Goal: Obtain resource: Download file/media

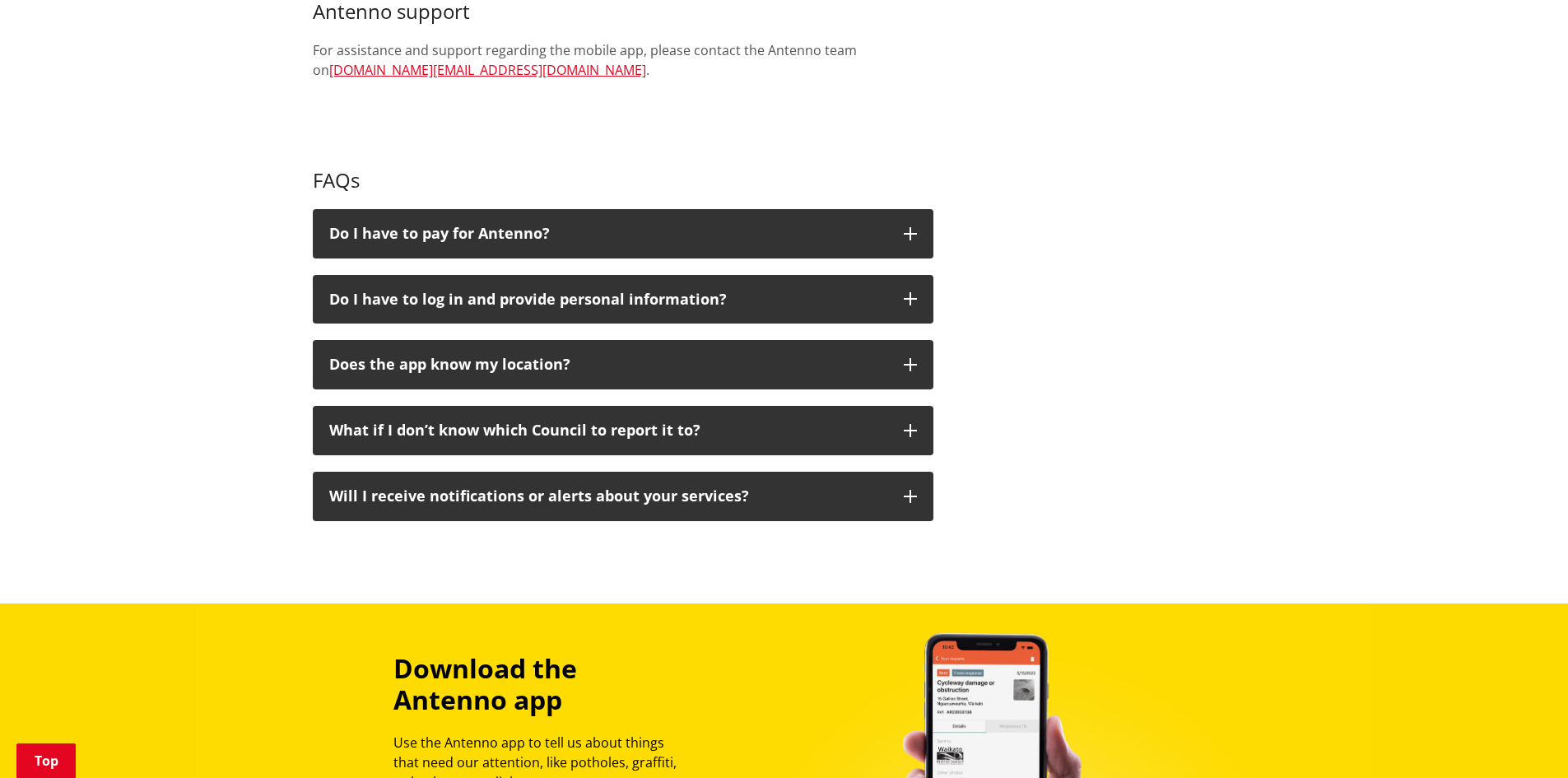
scroll to position [988, 0]
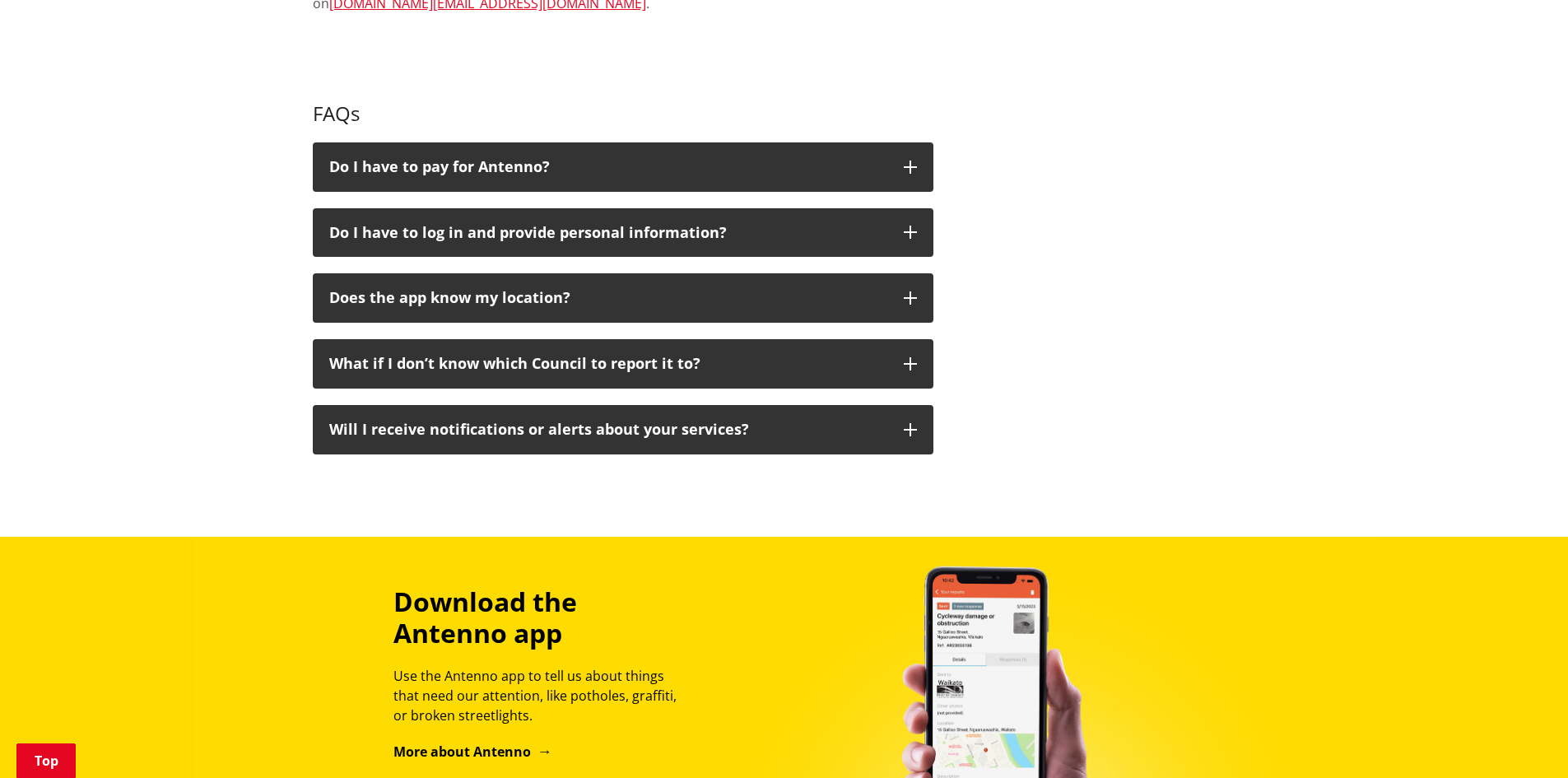
drag, startPoint x: 1573, startPoint y: 153, endPoint x: 1565, endPoint y: 482, distance: 329.1
click at [1565, 482] on html "Skip to content Toggle search Toggle navigation Services and facilities Recreat…" at bounding box center [784, 137] width 1568 height 2251
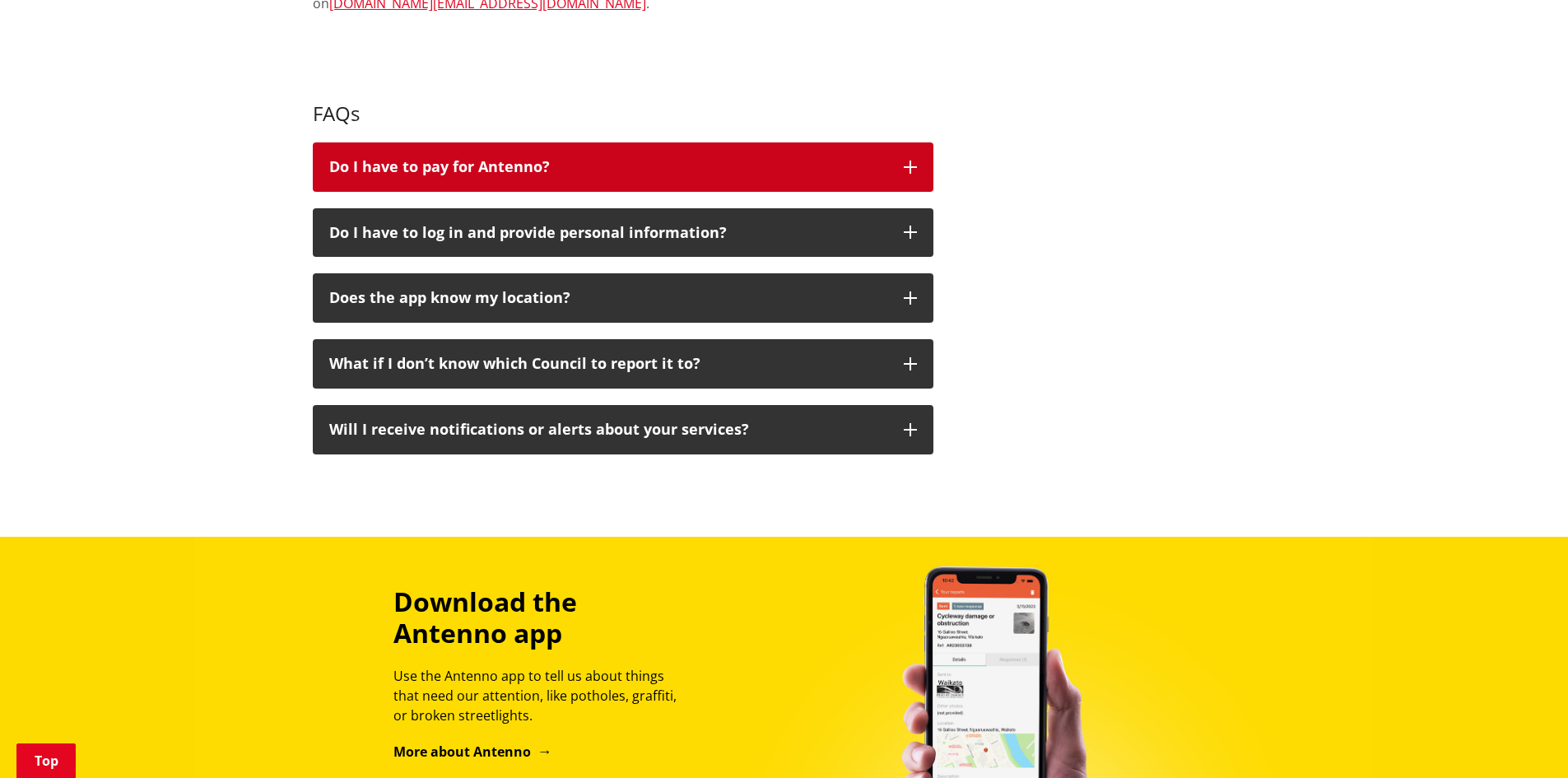
click at [908, 168] on icon "button" at bounding box center [910, 167] width 13 height 13
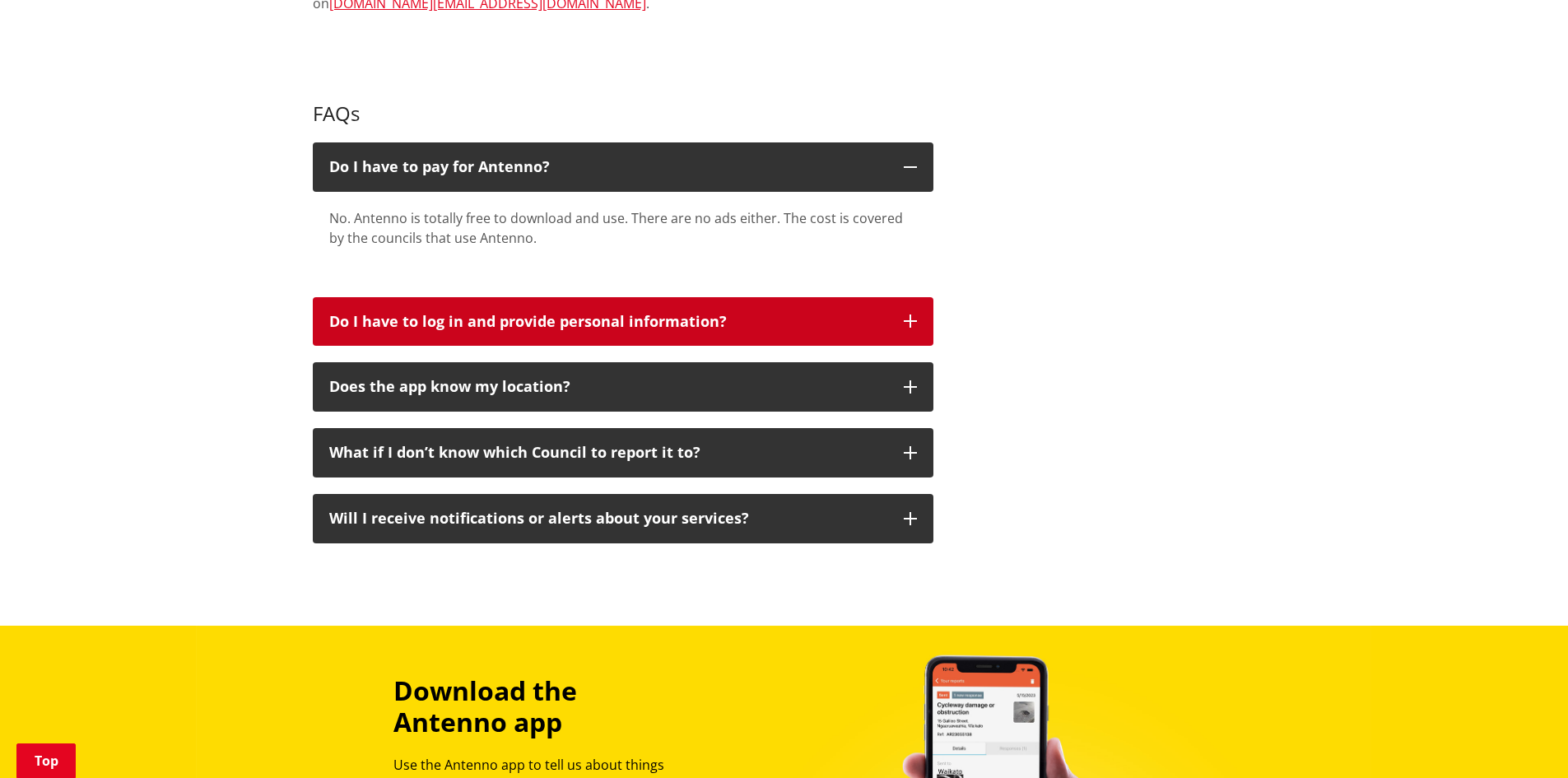
click at [908, 317] on icon "button" at bounding box center [910, 321] width 13 height 13
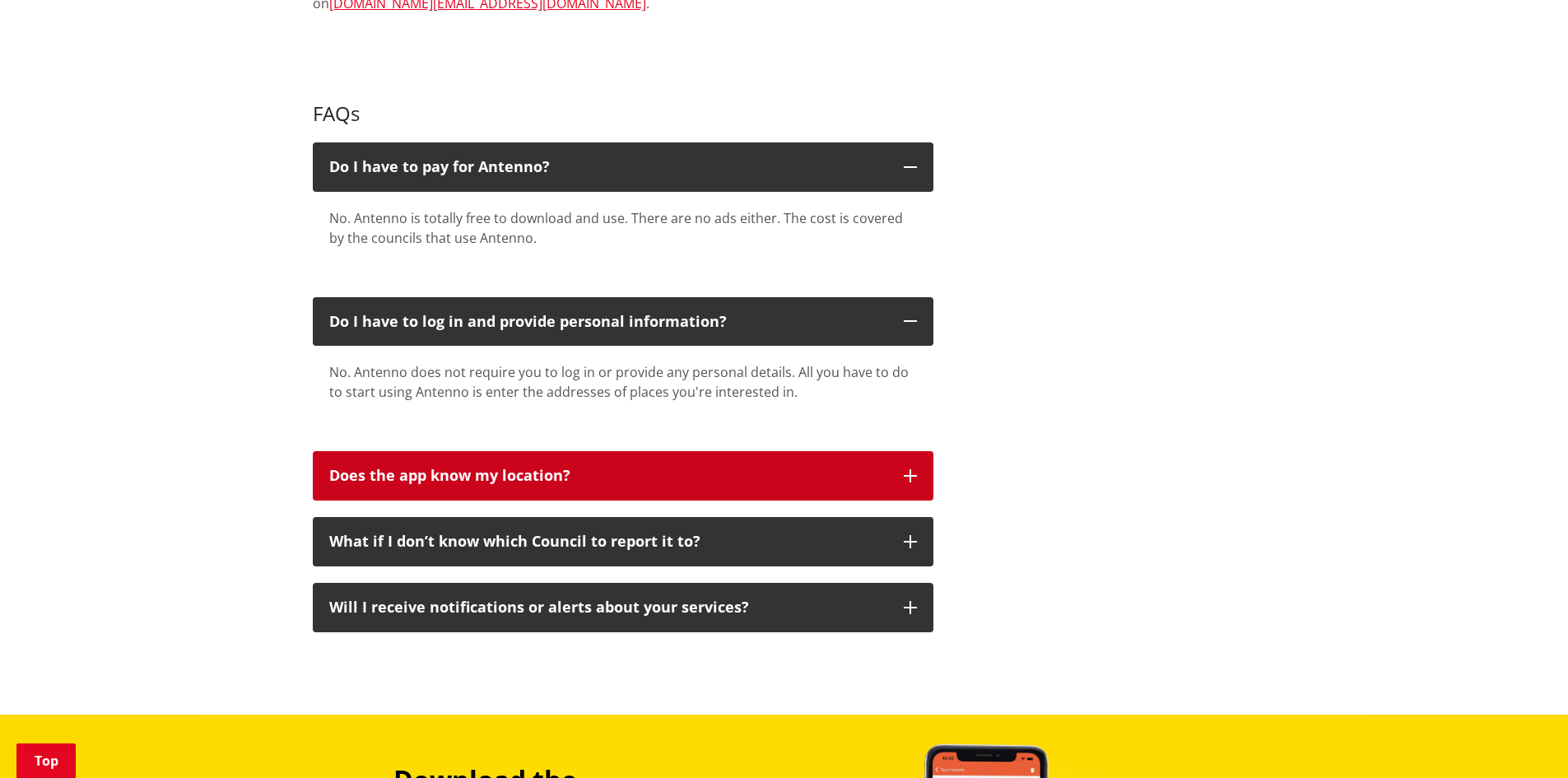
click at [910, 474] on icon "button" at bounding box center [910, 476] width 13 height 13
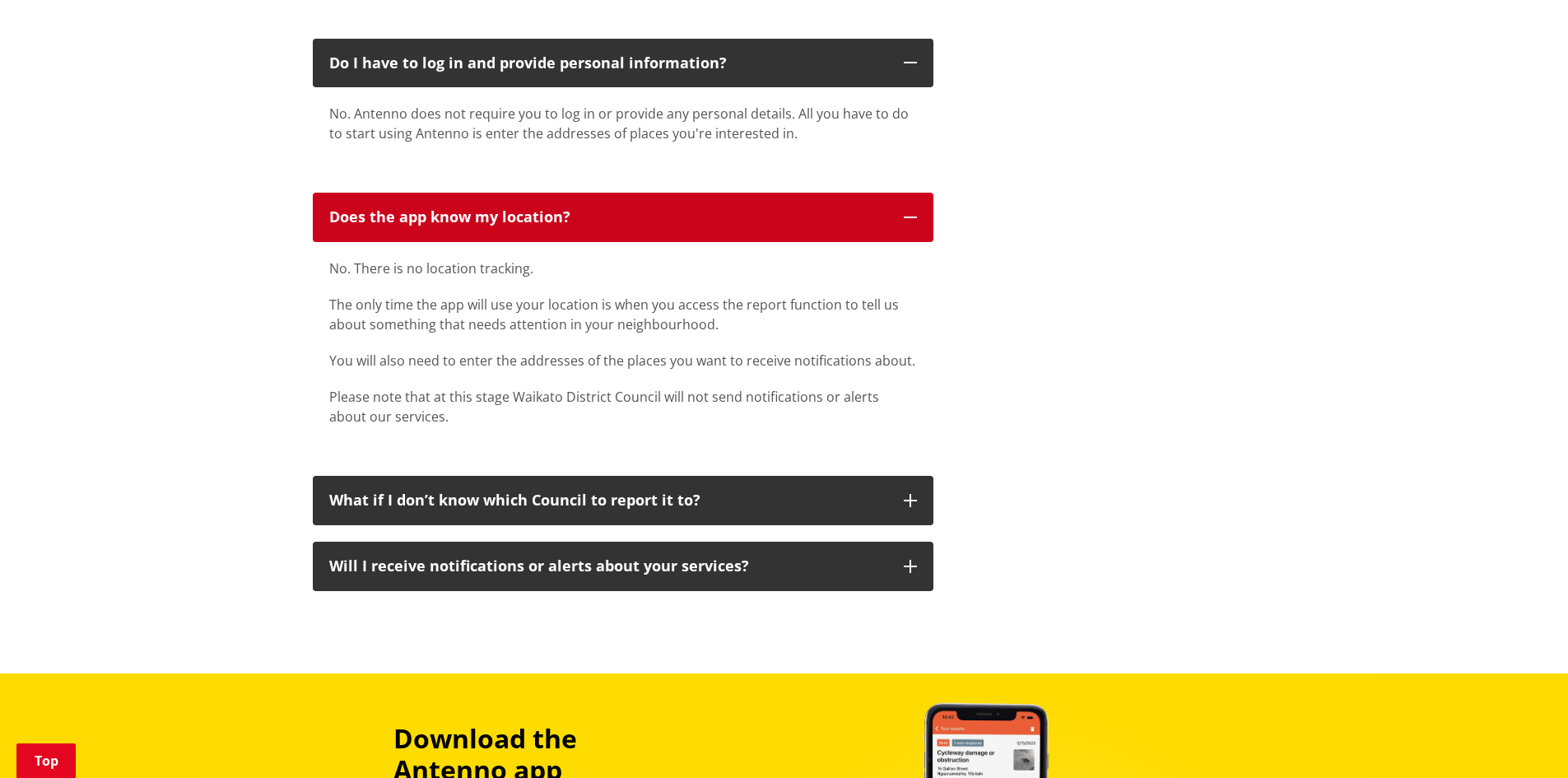
scroll to position [1366, 0]
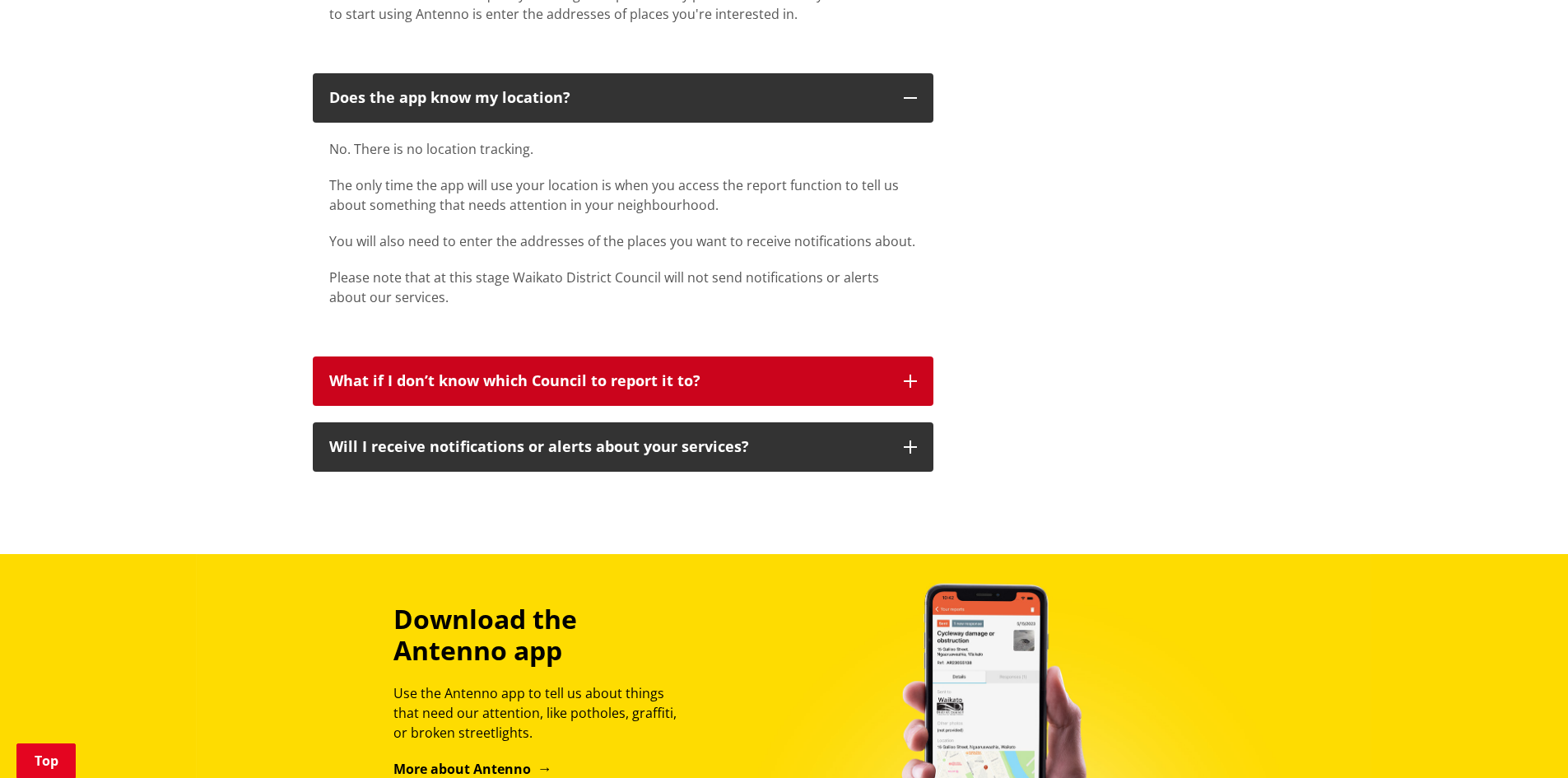
click at [912, 383] on icon "button" at bounding box center [910, 381] width 13 height 13
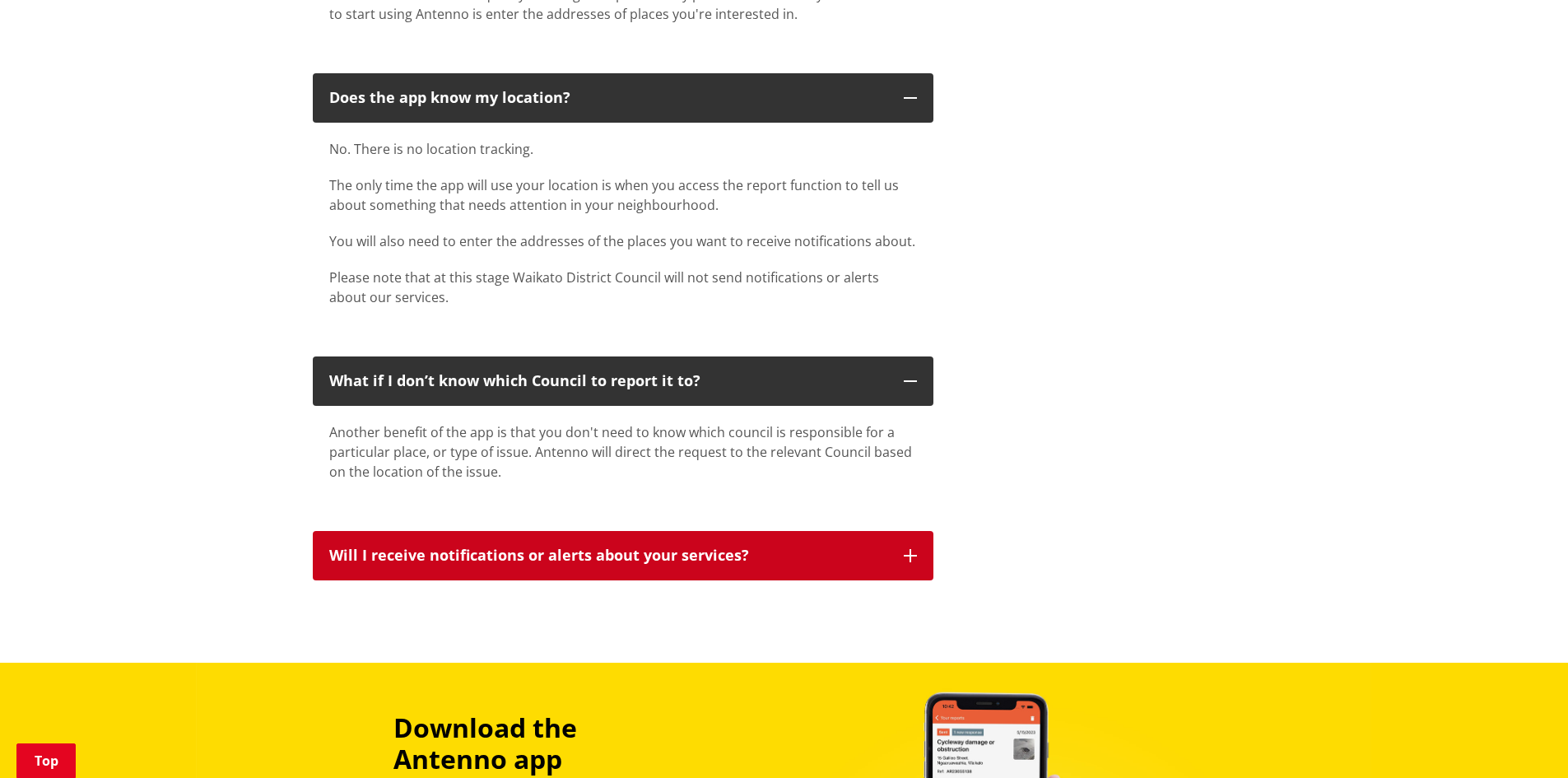
click at [908, 561] on icon "button" at bounding box center [910, 556] width 13 height 13
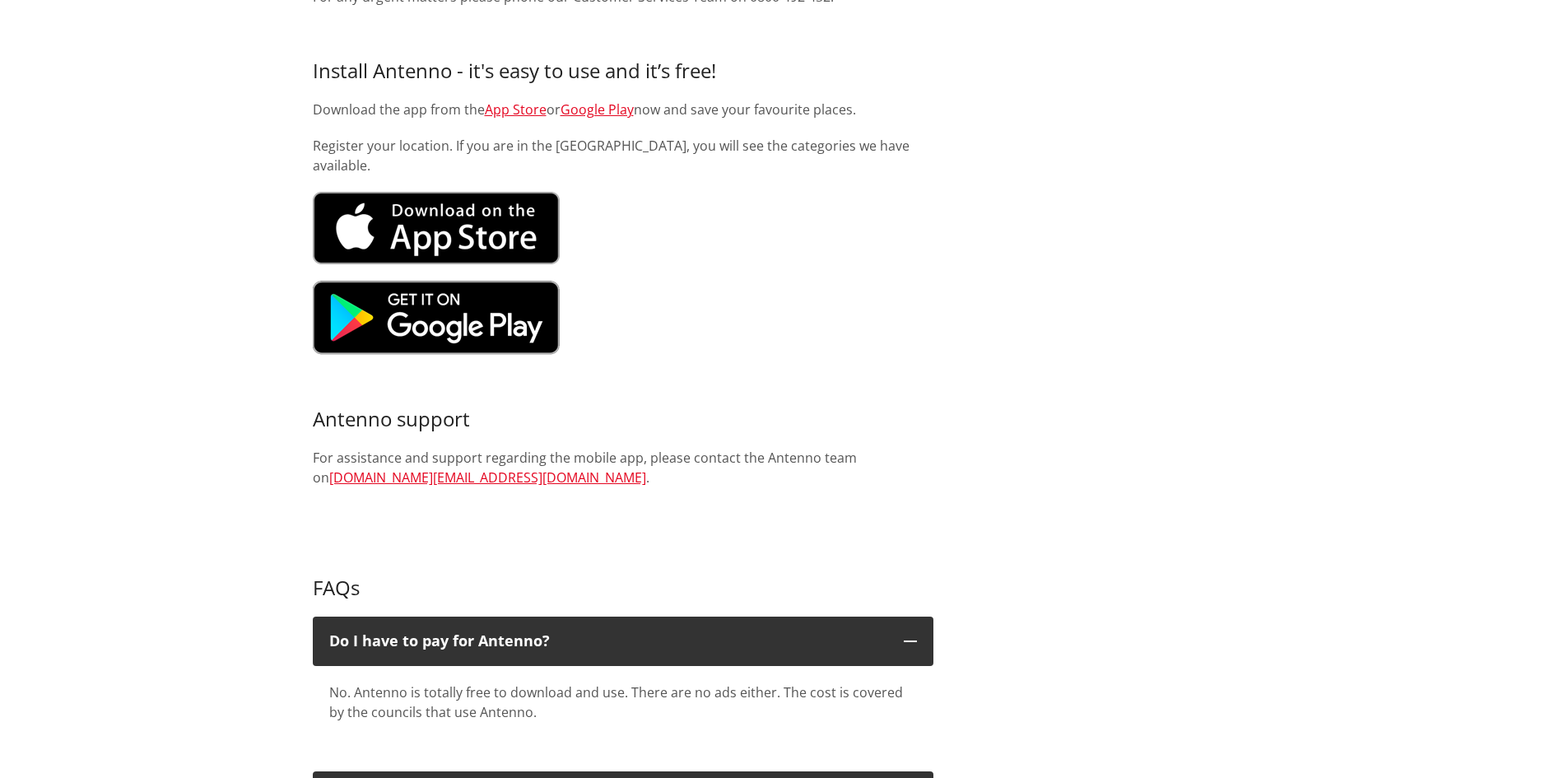
scroll to position [0, 0]
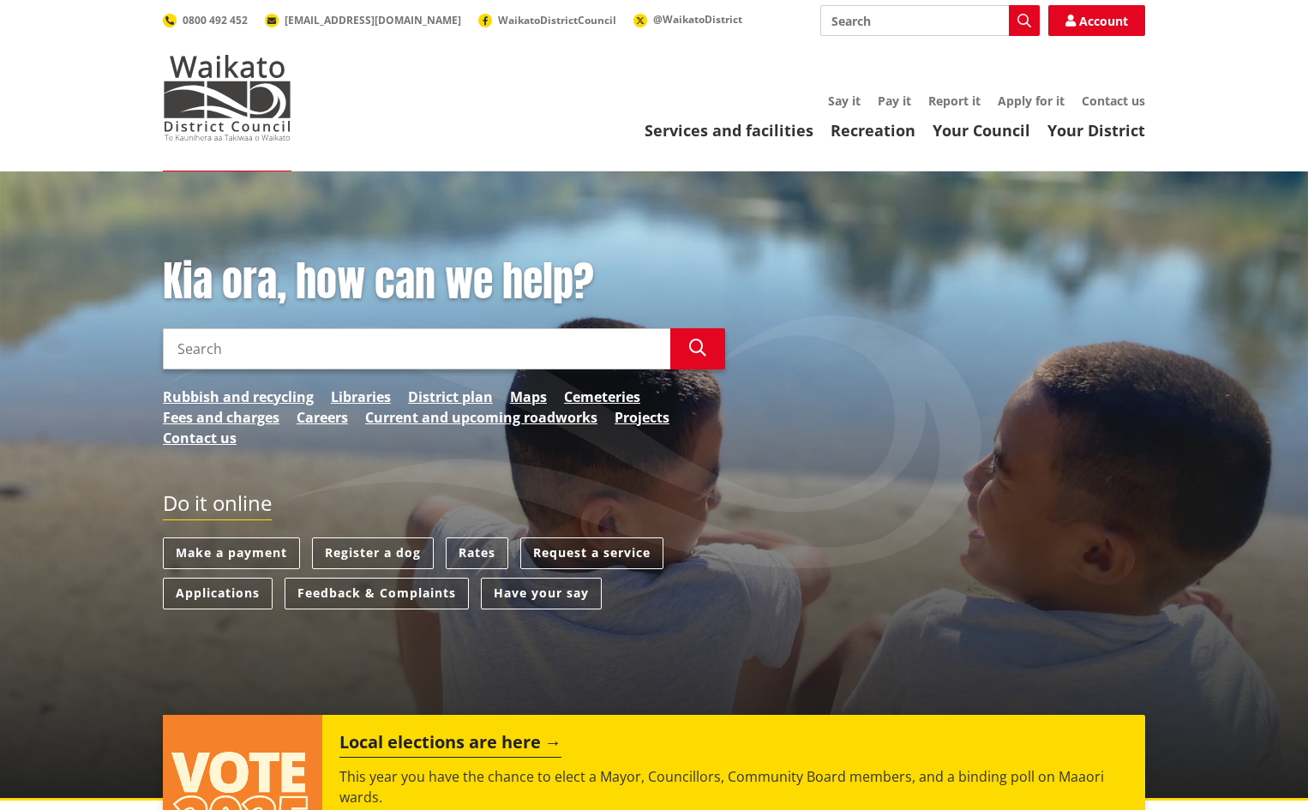
click at [840, 29] on input "Search" at bounding box center [929, 20] width 219 height 31
type input "antenno"
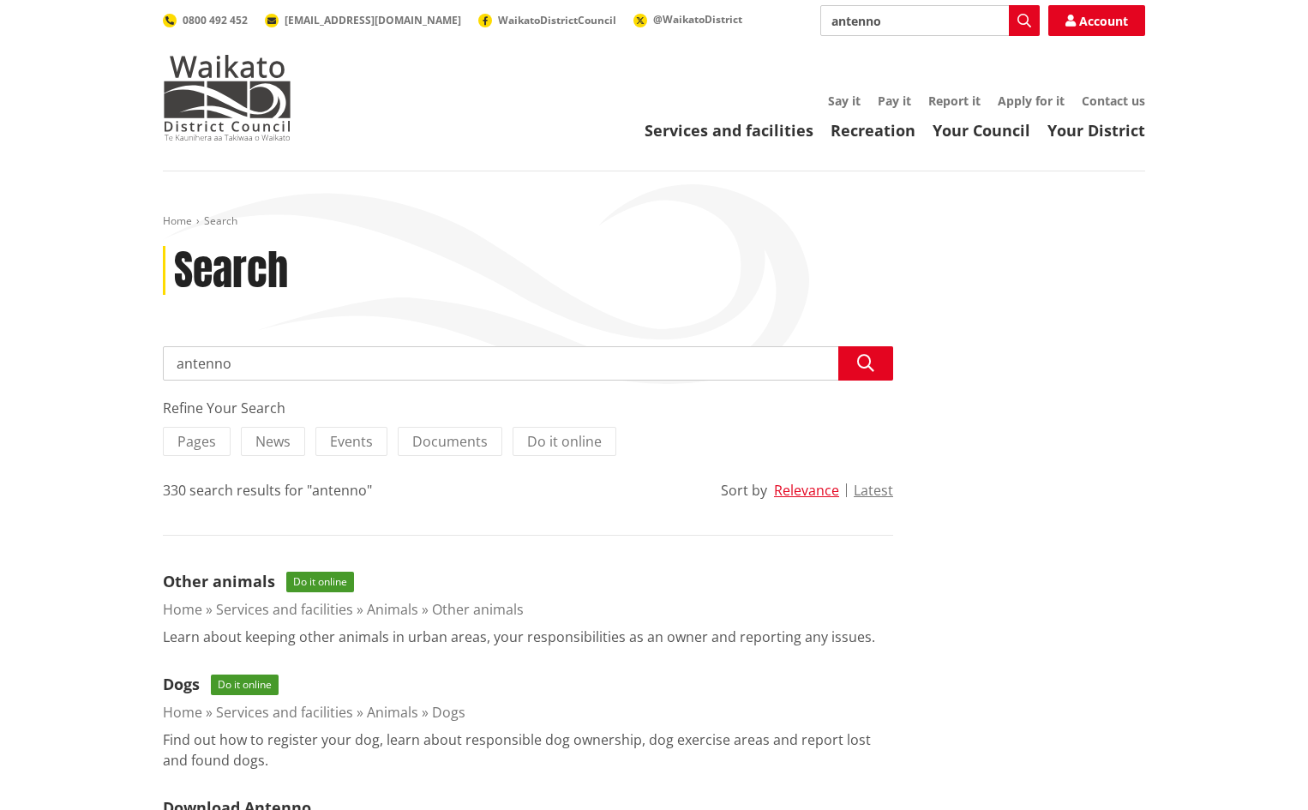
click at [266, 368] on input "antenno" at bounding box center [528, 363] width 730 height 34
click at [181, 365] on input "antenno" at bounding box center [528, 363] width 730 height 34
type input "Antenno"
click at [353, 370] on input "Antenno" at bounding box center [528, 363] width 730 height 34
click at [977, 126] on link "Your Council" at bounding box center [982, 130] width 98 height 21
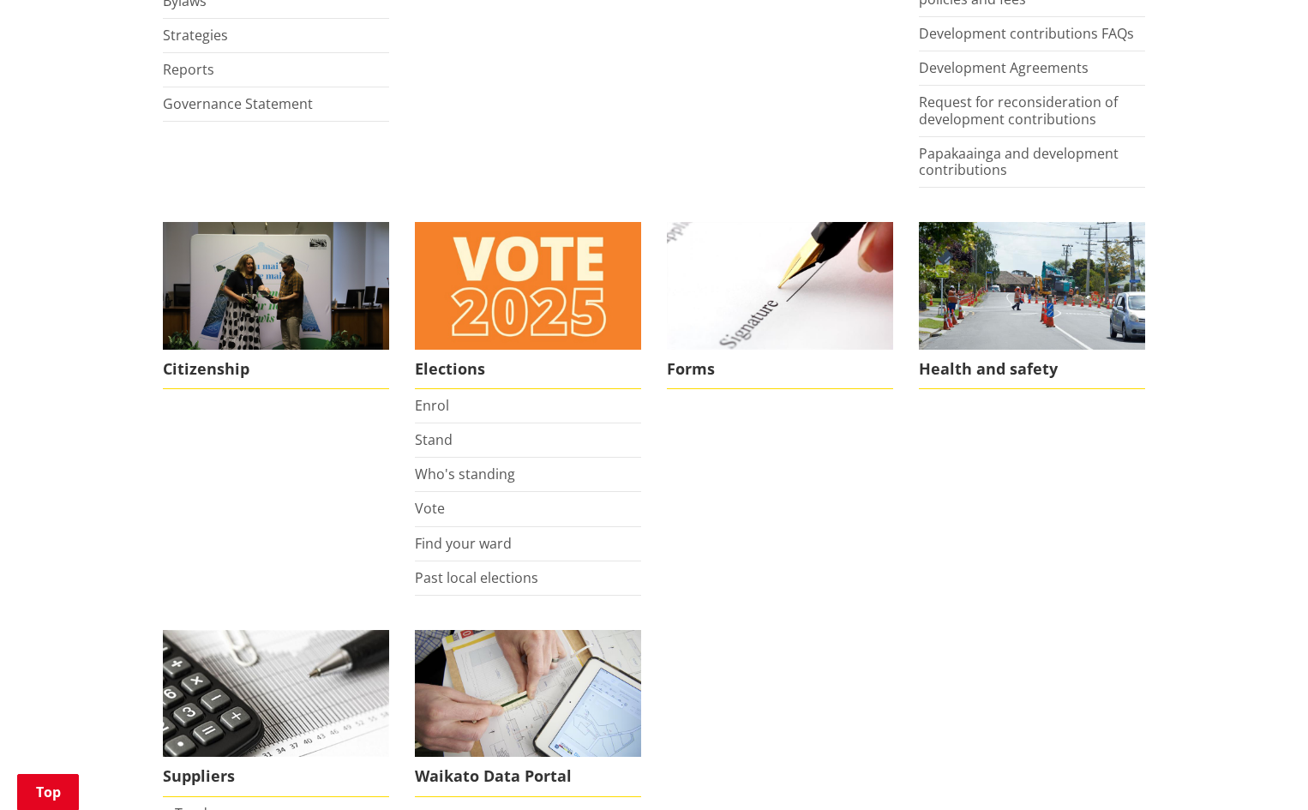
scroll to position [1093, 0]
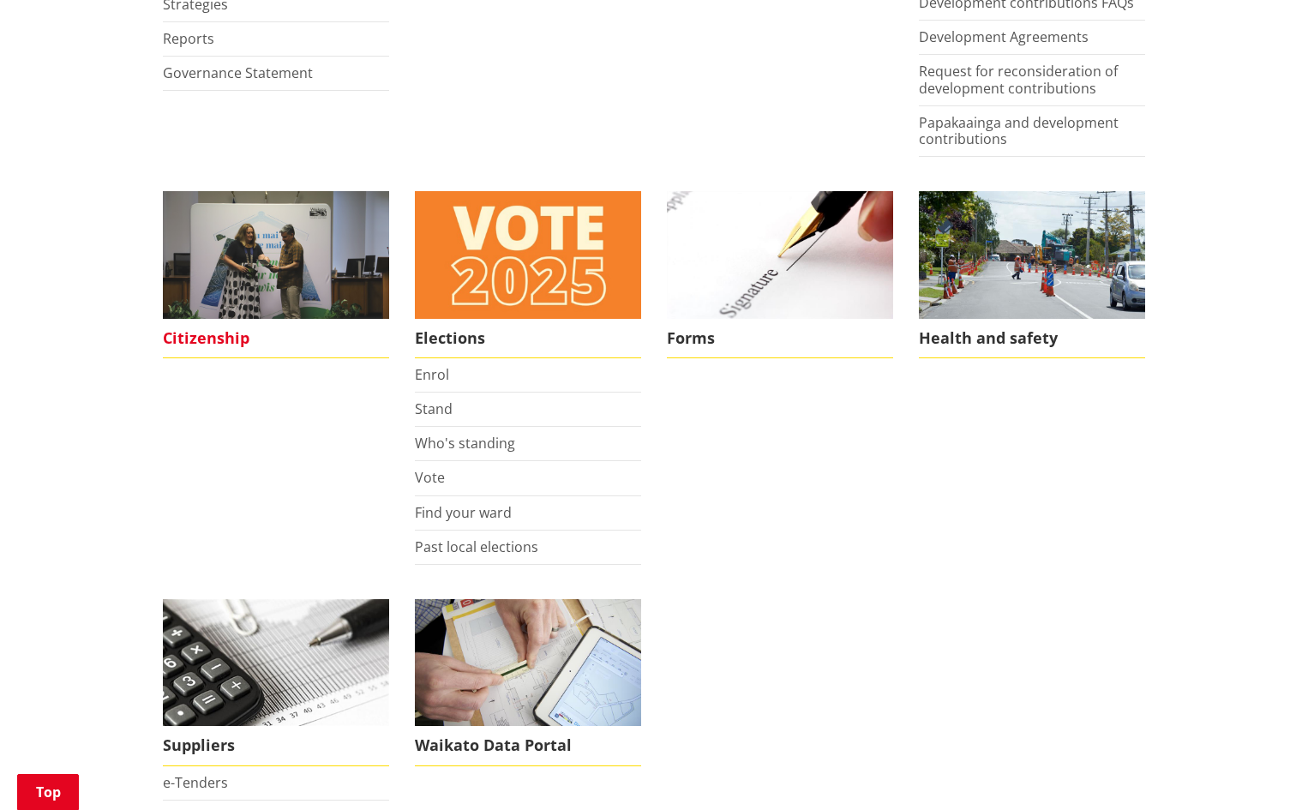
click at [240, 253] on img at bounding box center [276, 255] width 226 height 128
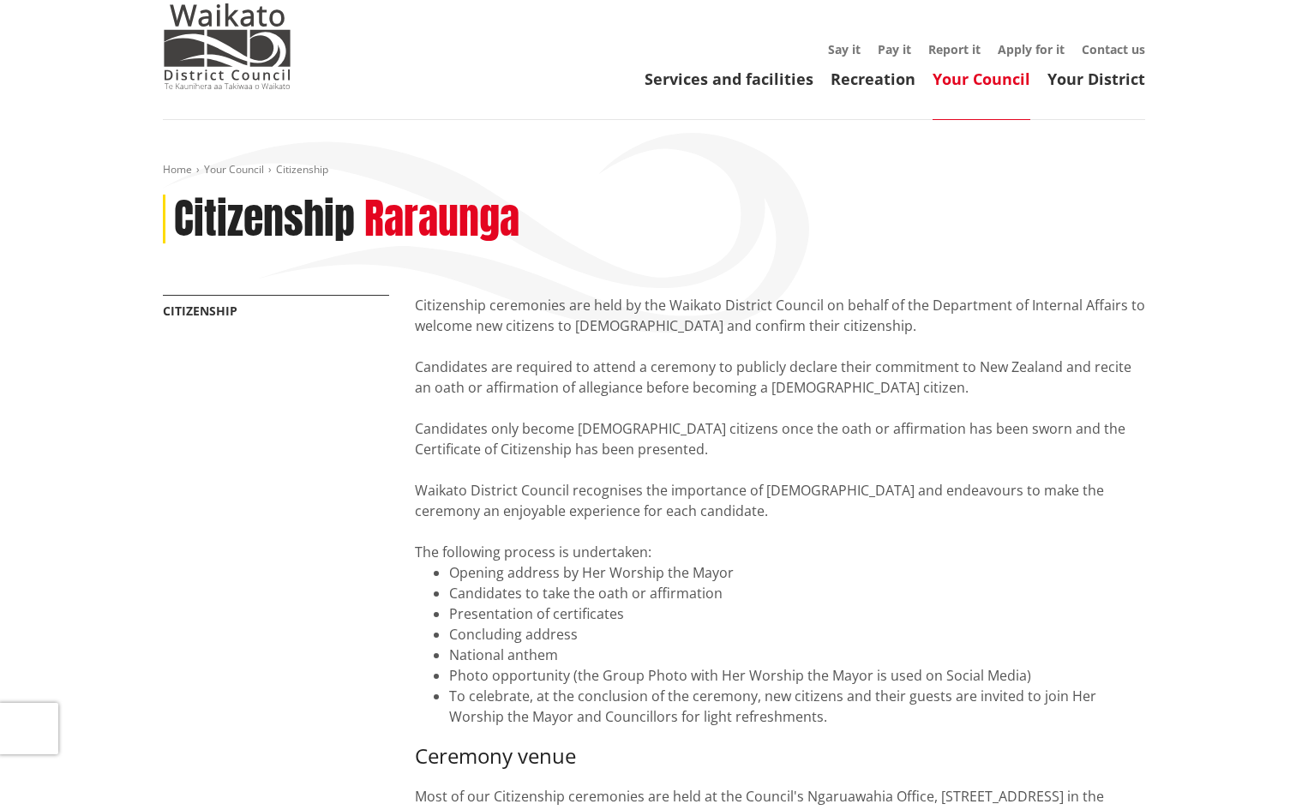
scroll to position [20, 0]
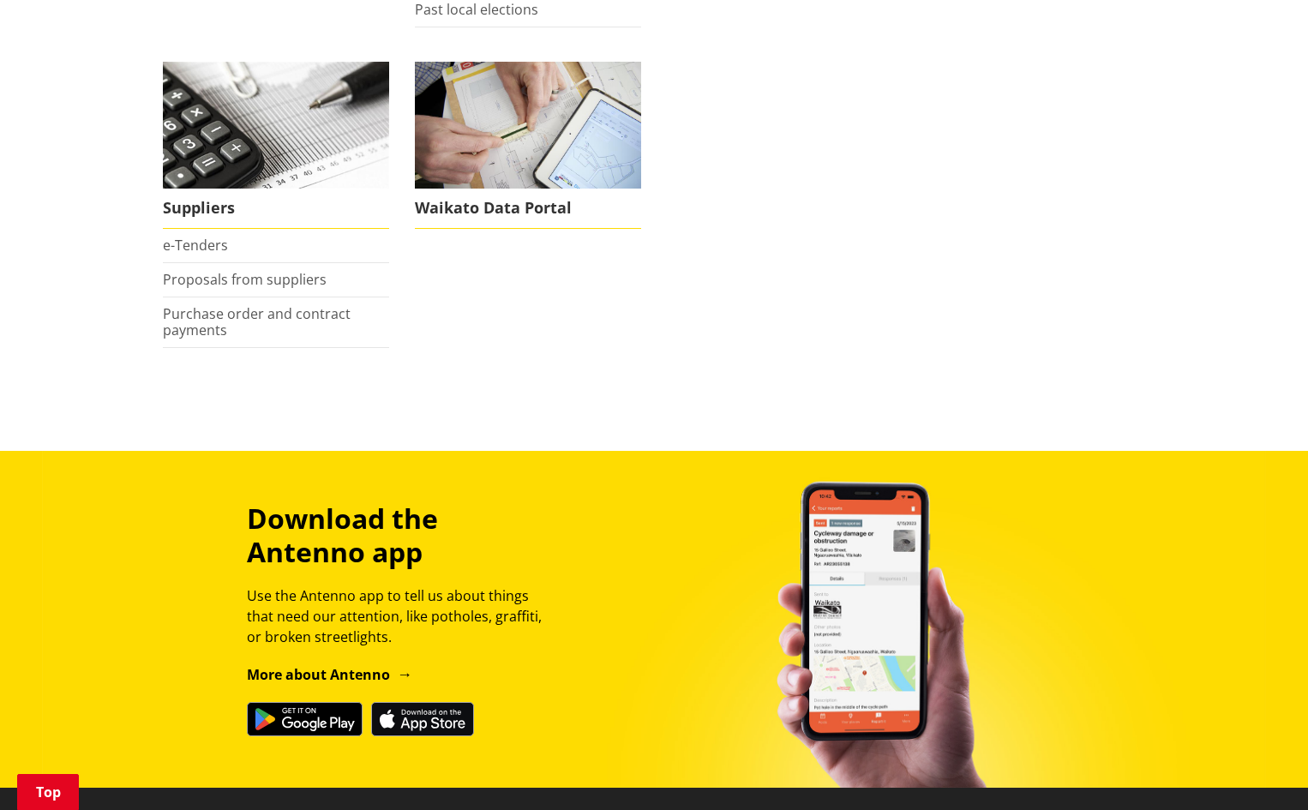
scroll to position [1661, 0]
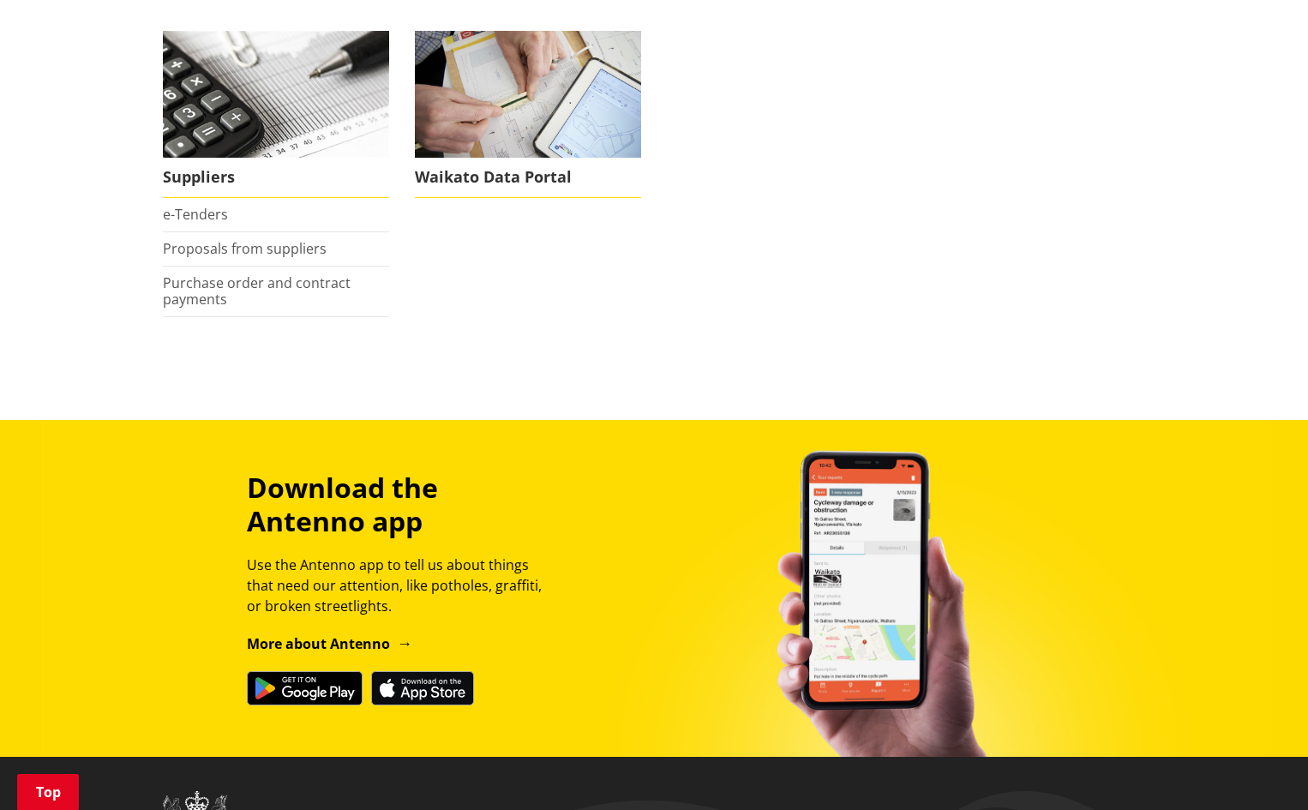
click at [313, 646] on link "More about Antenno" at bounding box center [329, 643] width 165 height 19
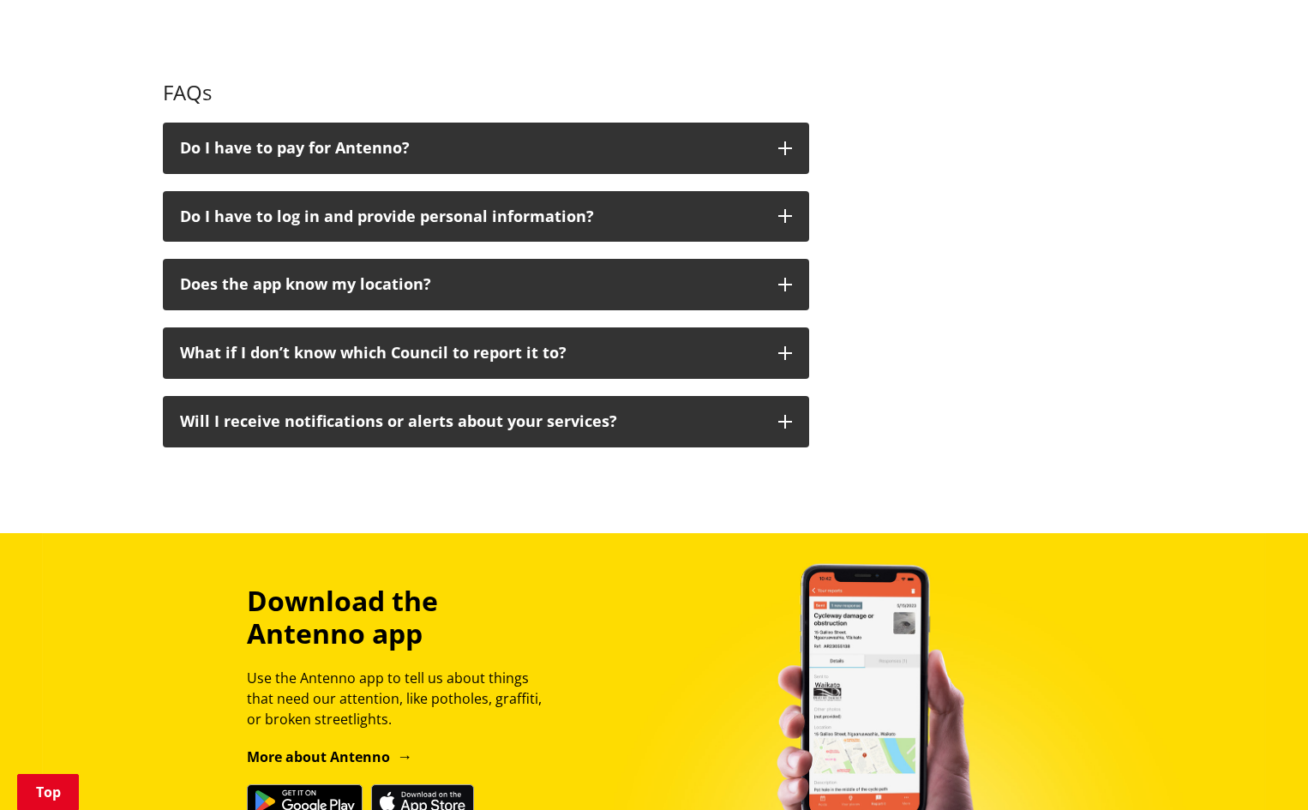
scroll to position [956, 0]
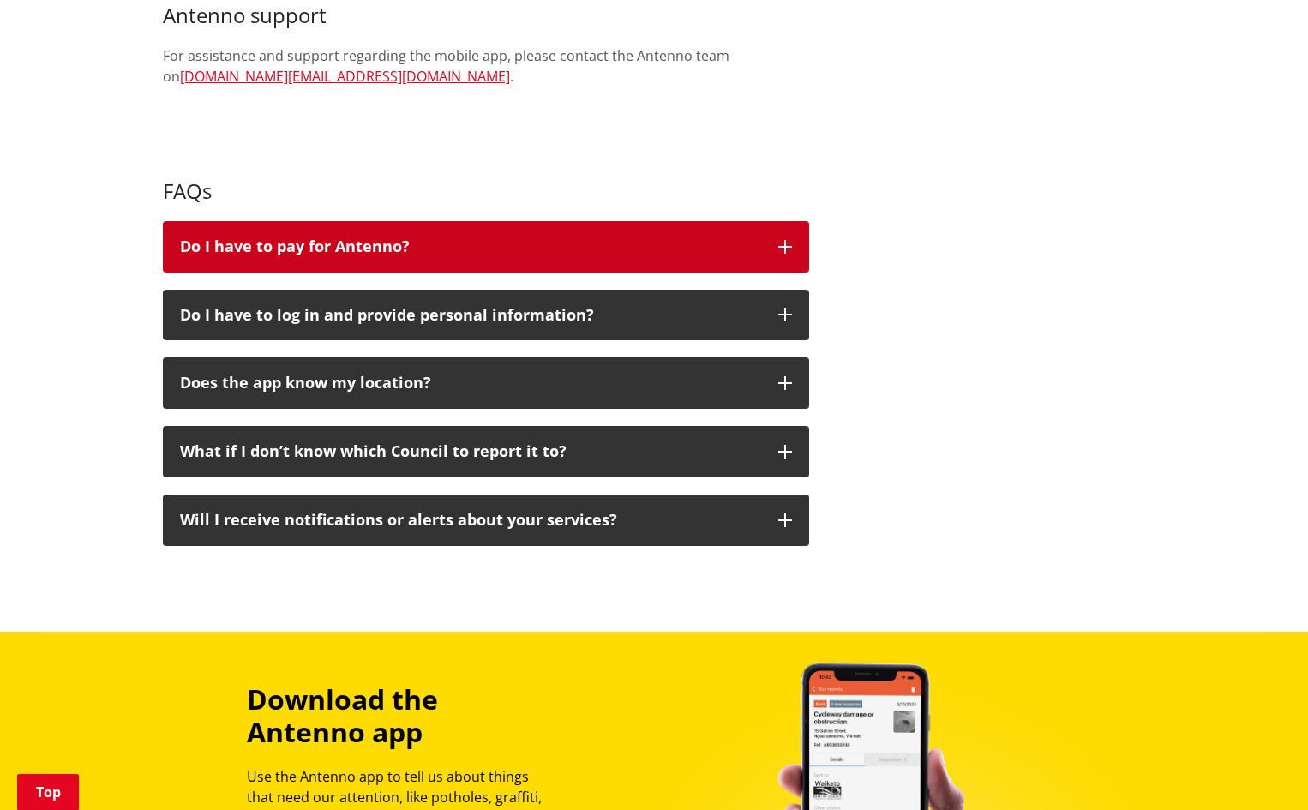
click at [787, 245] on icon "button" at bounding box center [785, 247] width 14 height 14
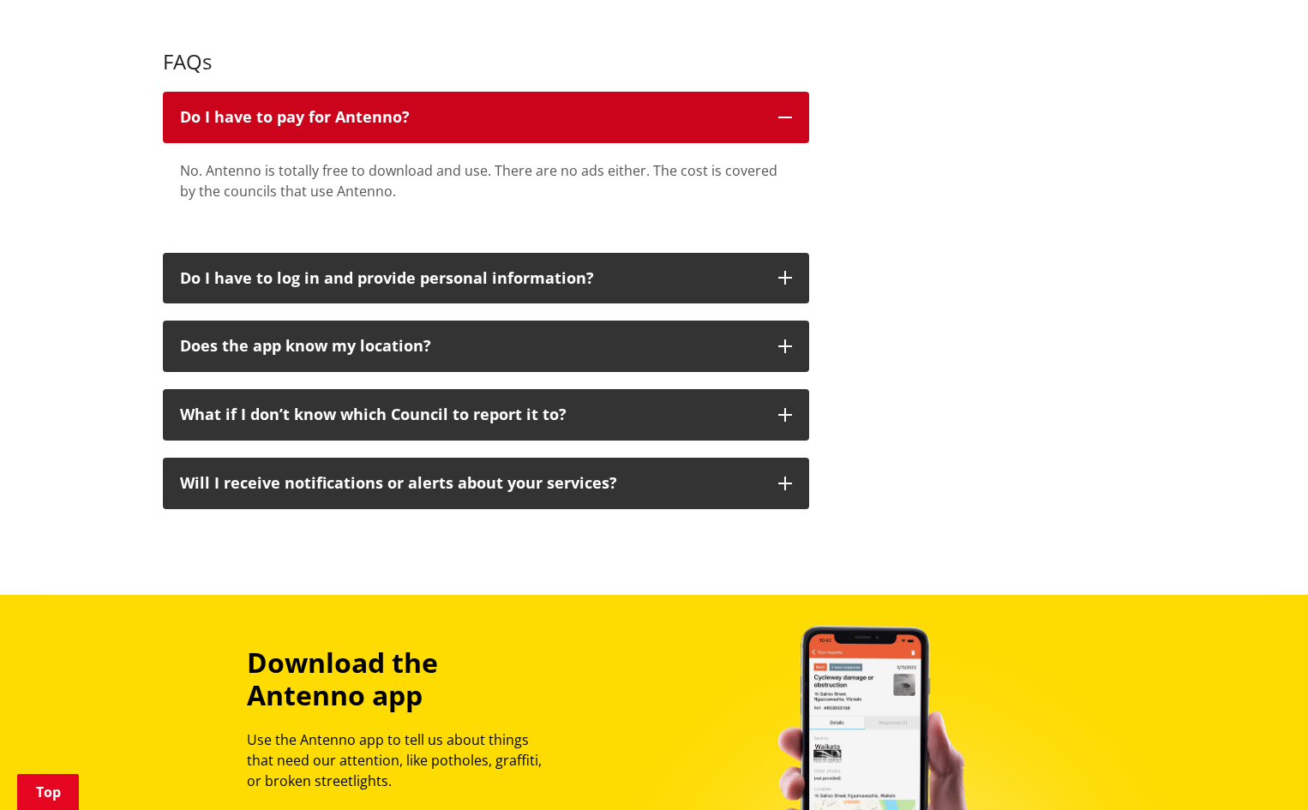
scroll to position [1133, 0]
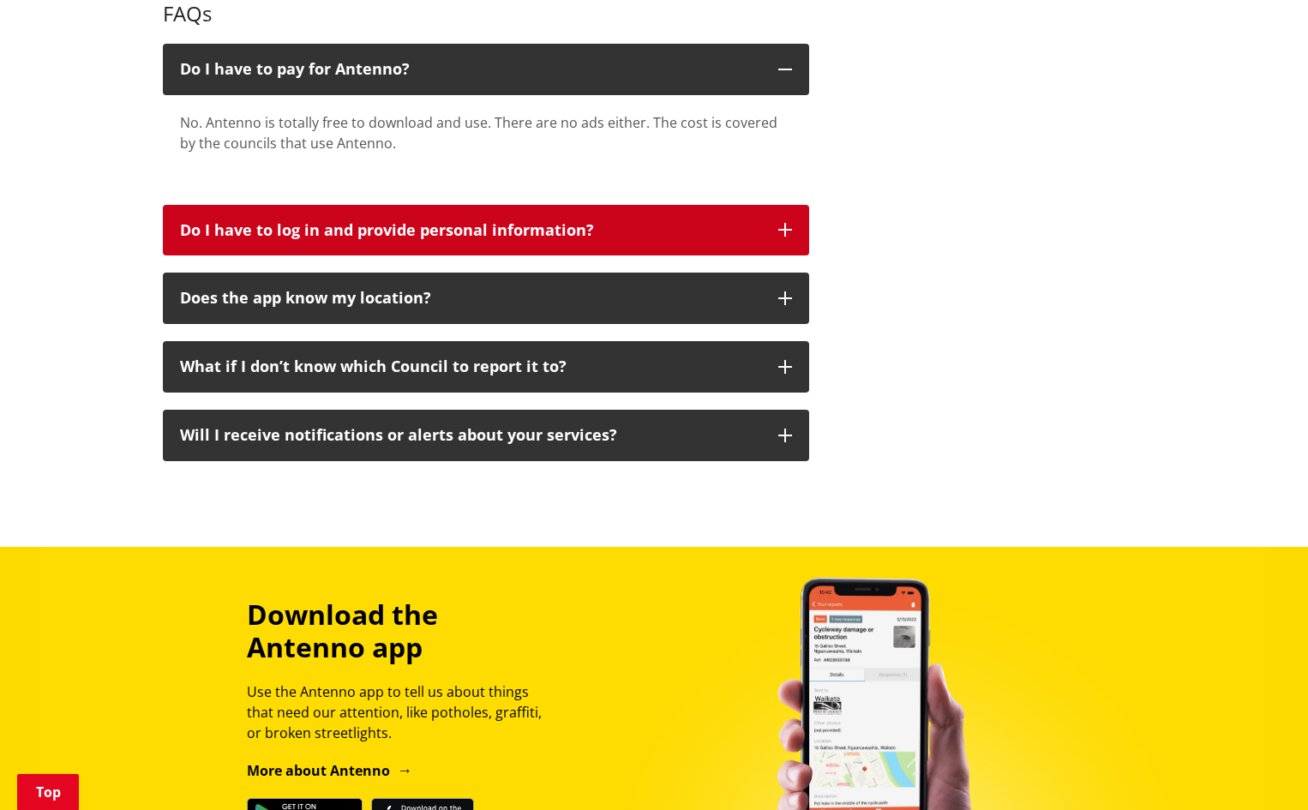
click at [790, 231] on icon "button" at bounding box center [785, 230] width 14 height 14
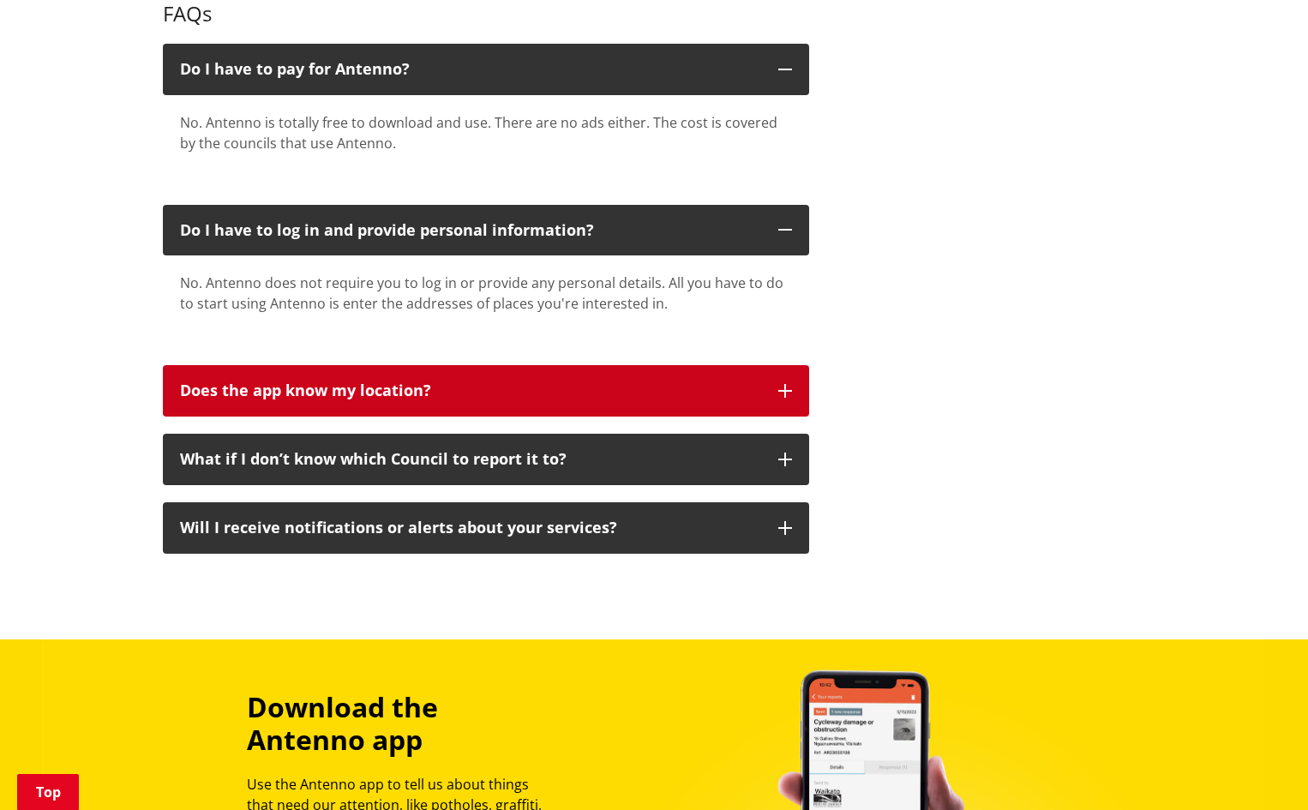
click at [790, 388] on icon "button" at bounding box center [785, 391] width 14 height 14
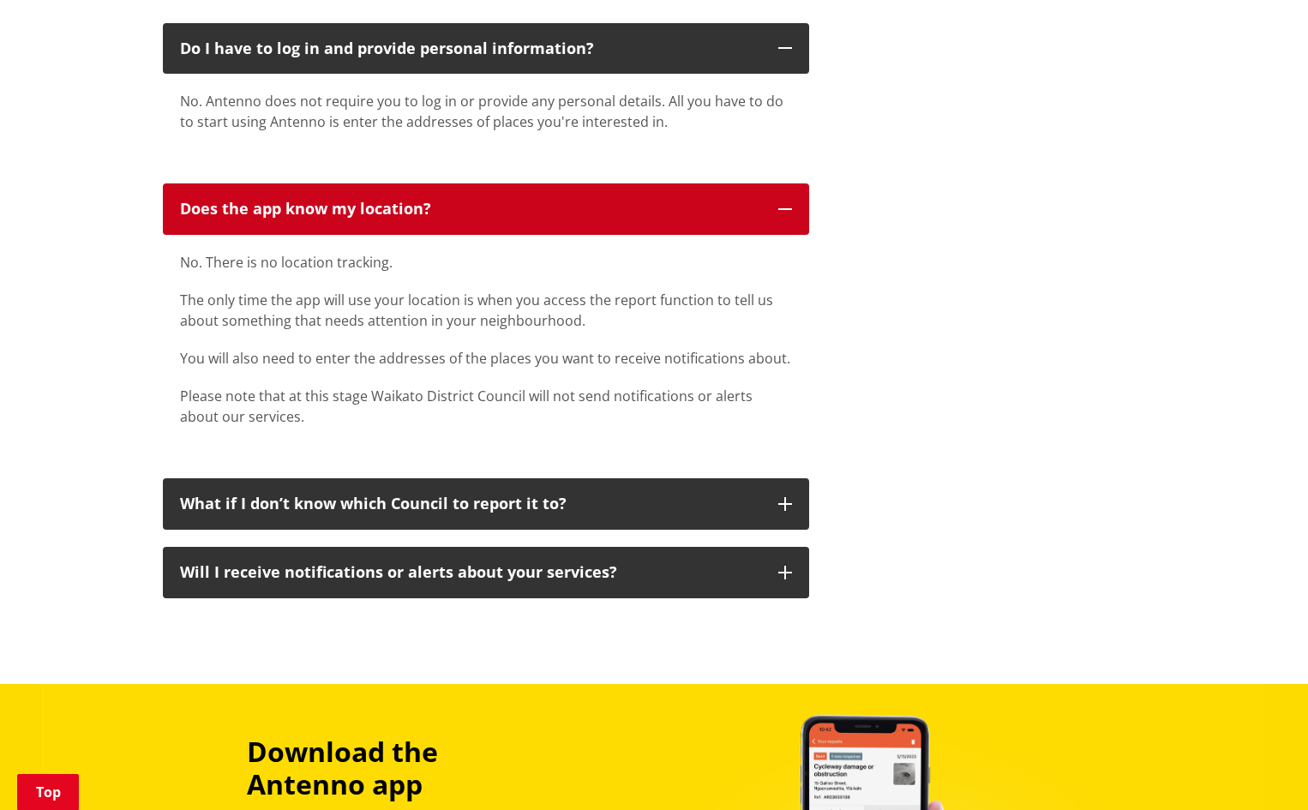
scroll to position [1357, 0]
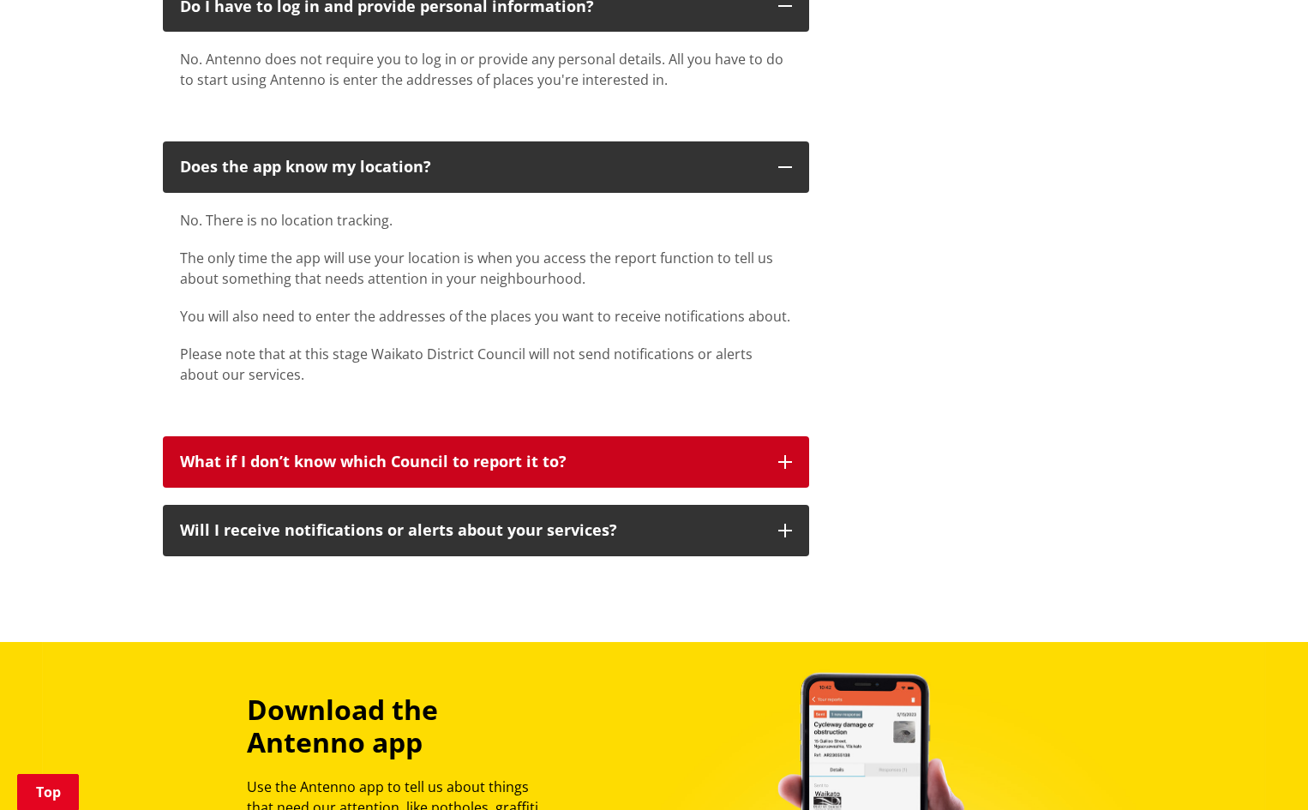
click at [786, 460] on icon "button" at bounding box center [785, 462] width 14 height 14
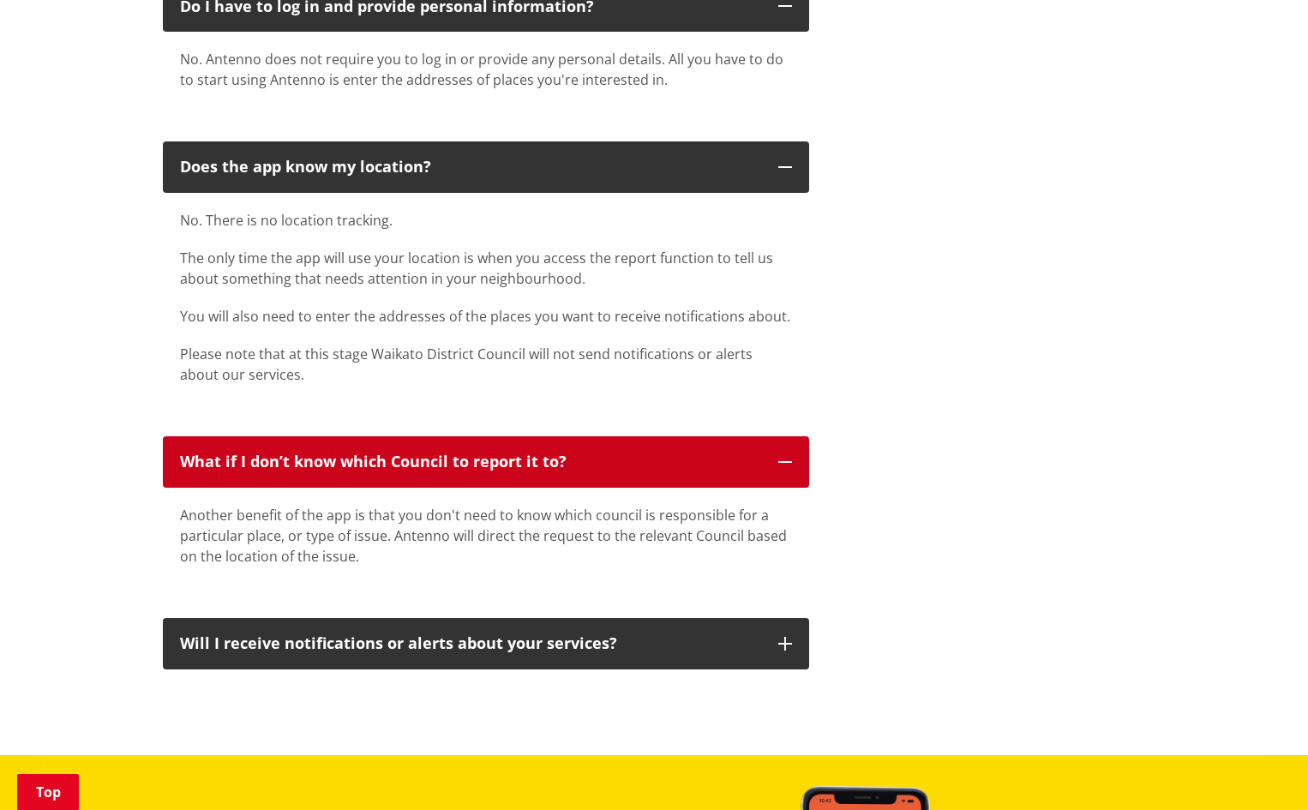
scroll to position [1601, 0]
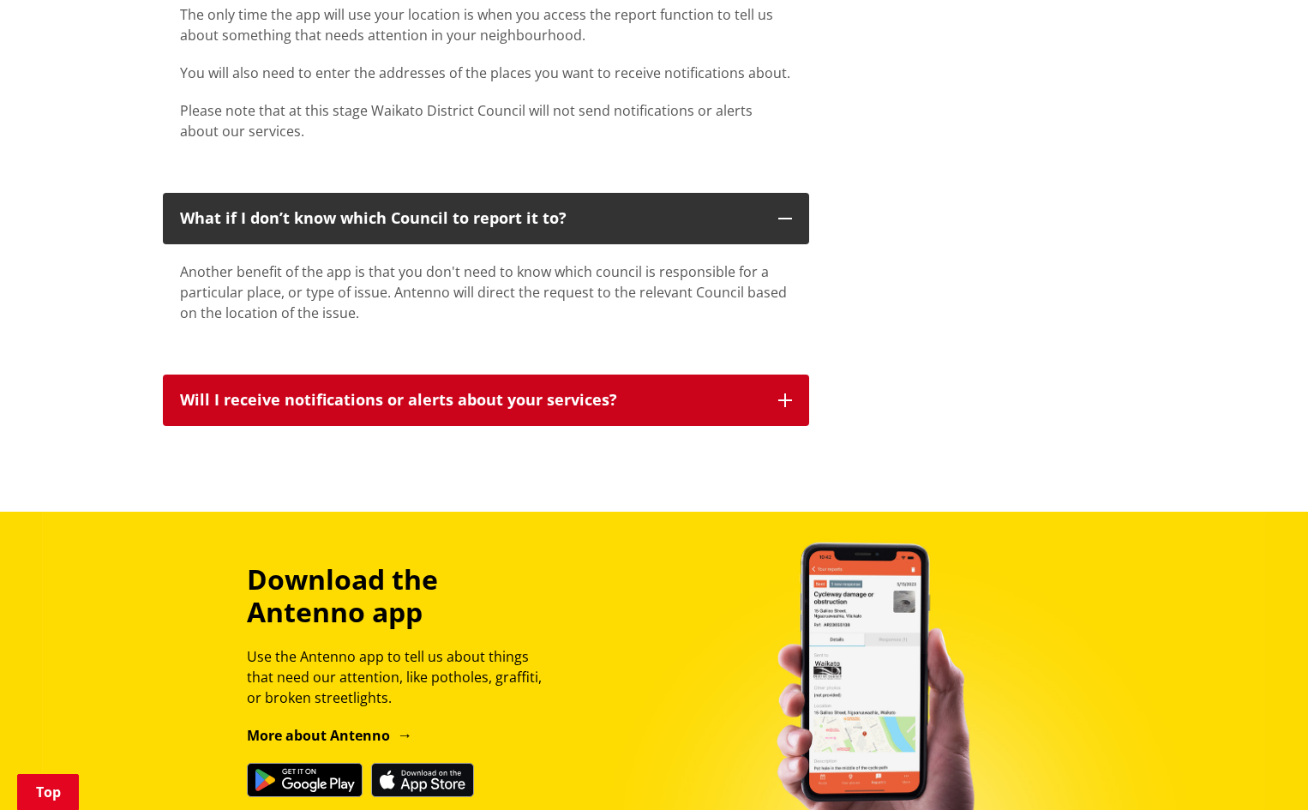
click at [780, 401] on icon "button" at bounding box center [785, 401] width 14 height 14
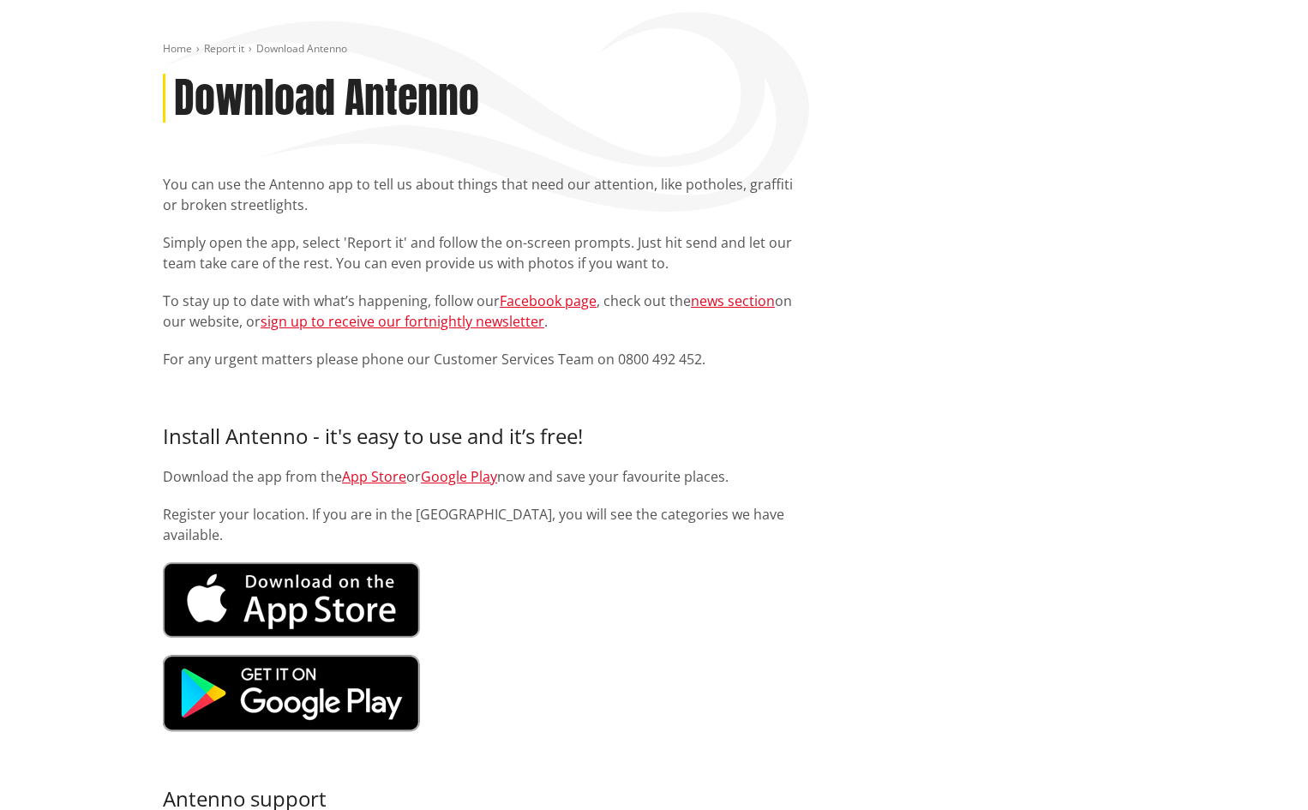
scroll to position [122, 0]
